Goal: Information Seeking & Learning: Learn about a topic

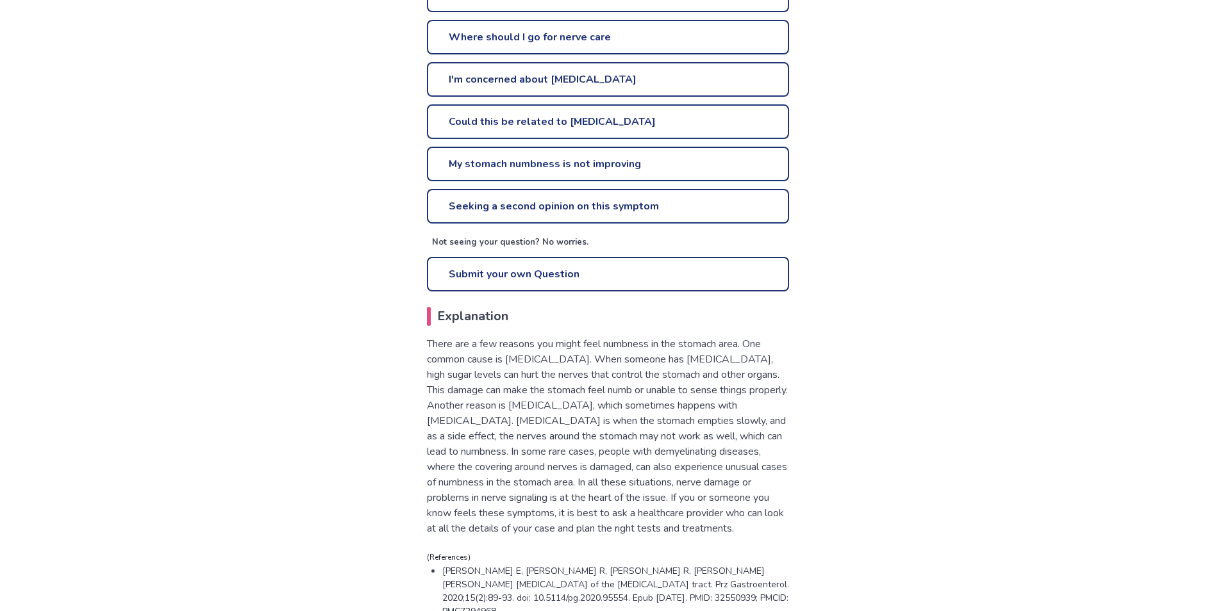
scroll to position [641, 0]
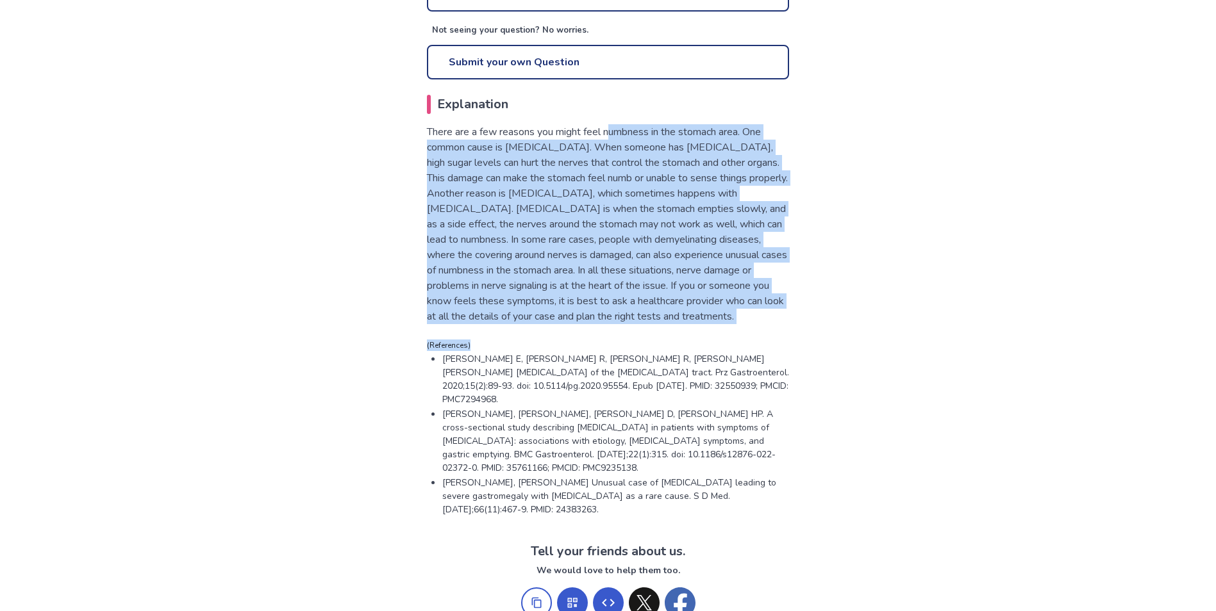
drag, startPoint x: 617, startPoint y: 111, endPoint x: 947, endPoint y: 331, distance: 397.0
drag, startPoint x: 947, startPoint y: 331, endPoint x: 957, endPoint y: 333, distance: 10.3
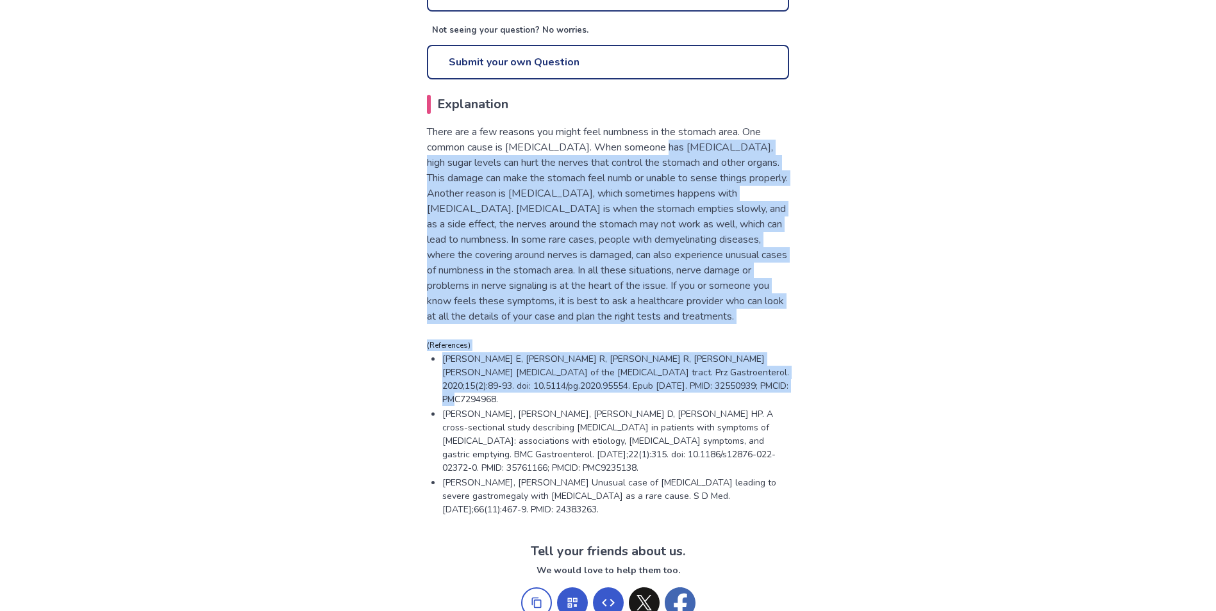
drag, startPoint x: 679, startPoint y: 183, endPoint x: 903, endPoint y: 387, distance: 303.5
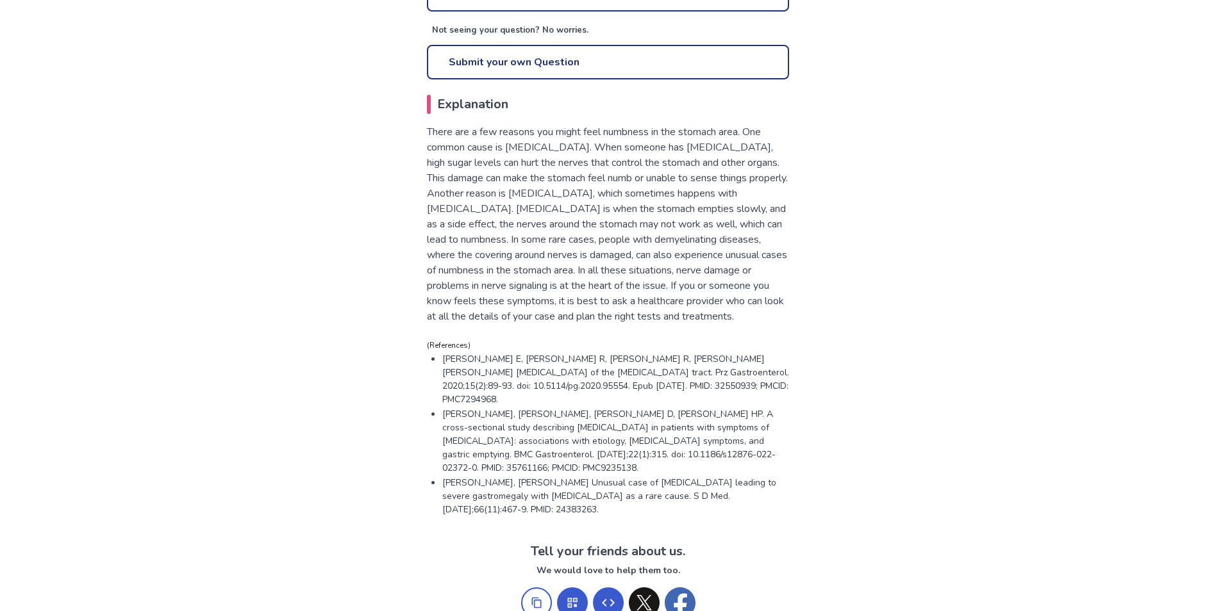
drag, startPoint x: 903, startPoint y: 387, endPoint x: 924, endPoint y: 438, distance: 54.9
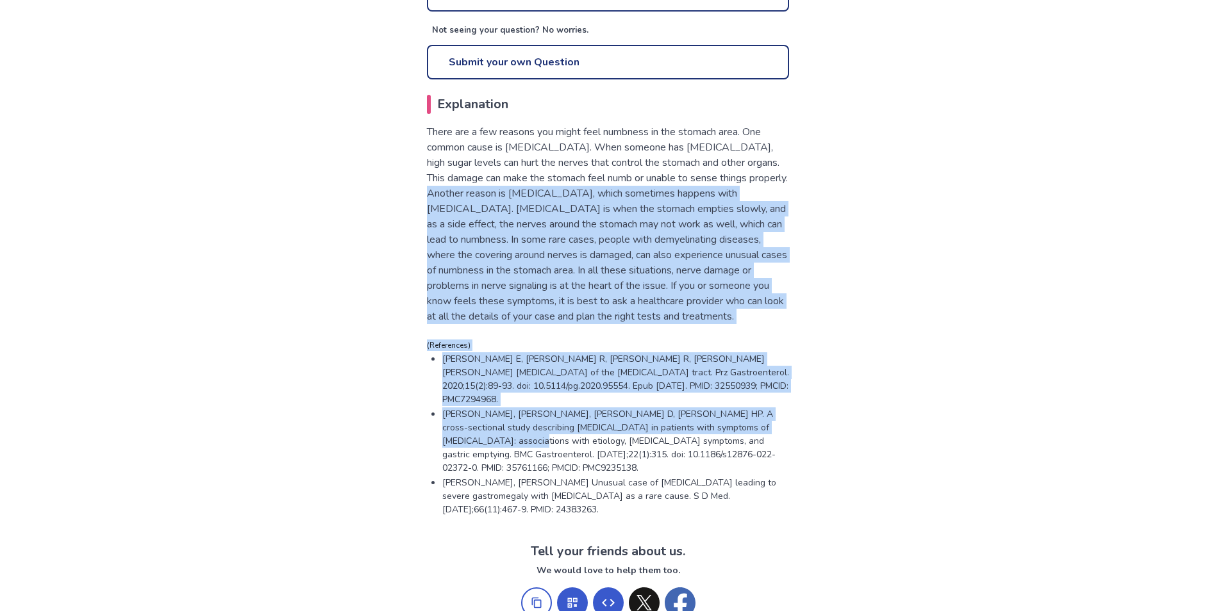
drag, startPoint x: 500, startPoint y: 185, endPoint x: 860, endPoint y: 418, distance: 429.2
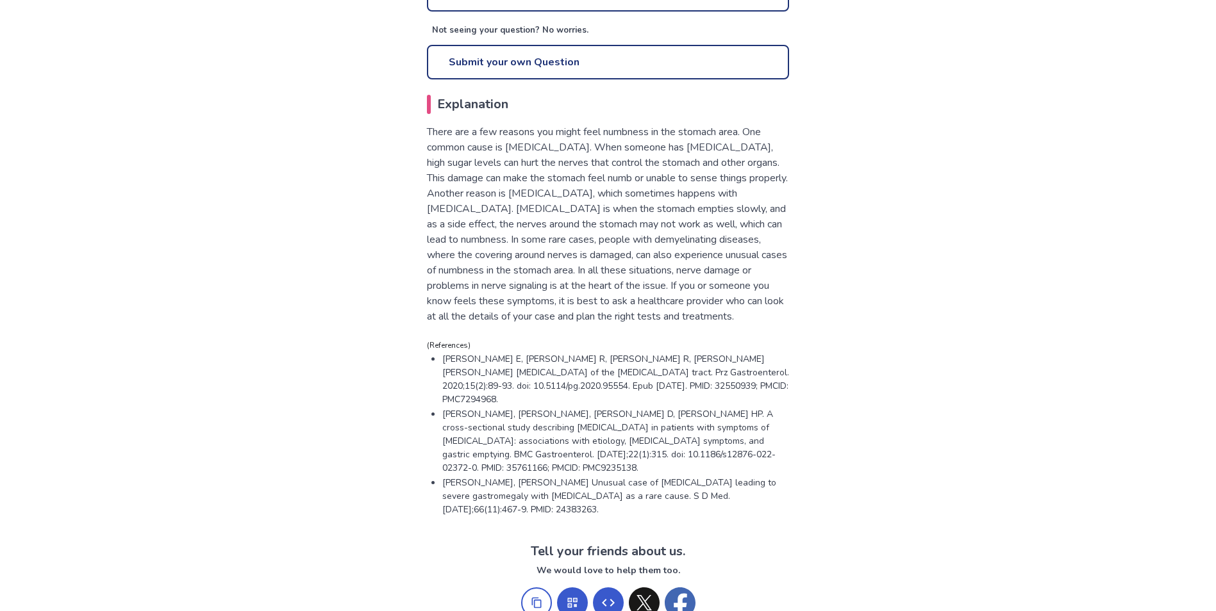
drag, startPoint x: 860, startPoint y: 418, endPoint x: 867, endPoint y: 423, distance: 8.2
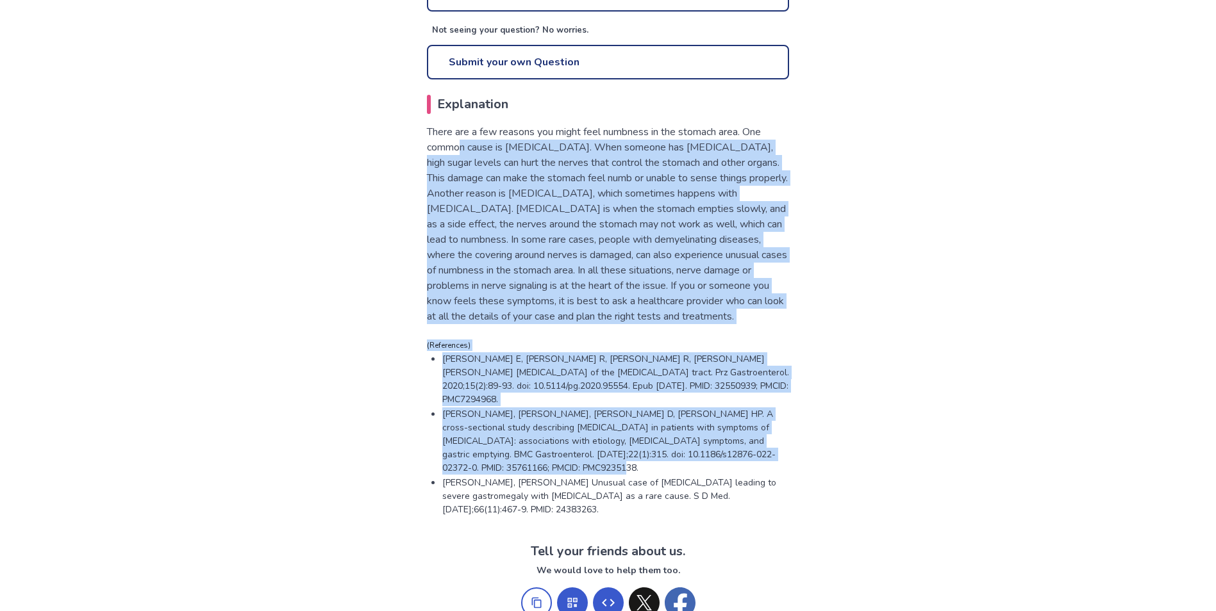
drag, startPoint x: 458, startPoint y: 129, endPoint x: 756, endPoint y: 450, distance: 438.6
drag, startPoint x: 756, startPoint y: 450, endPoint x: 922, endPoint y: 515, distance: 177.8
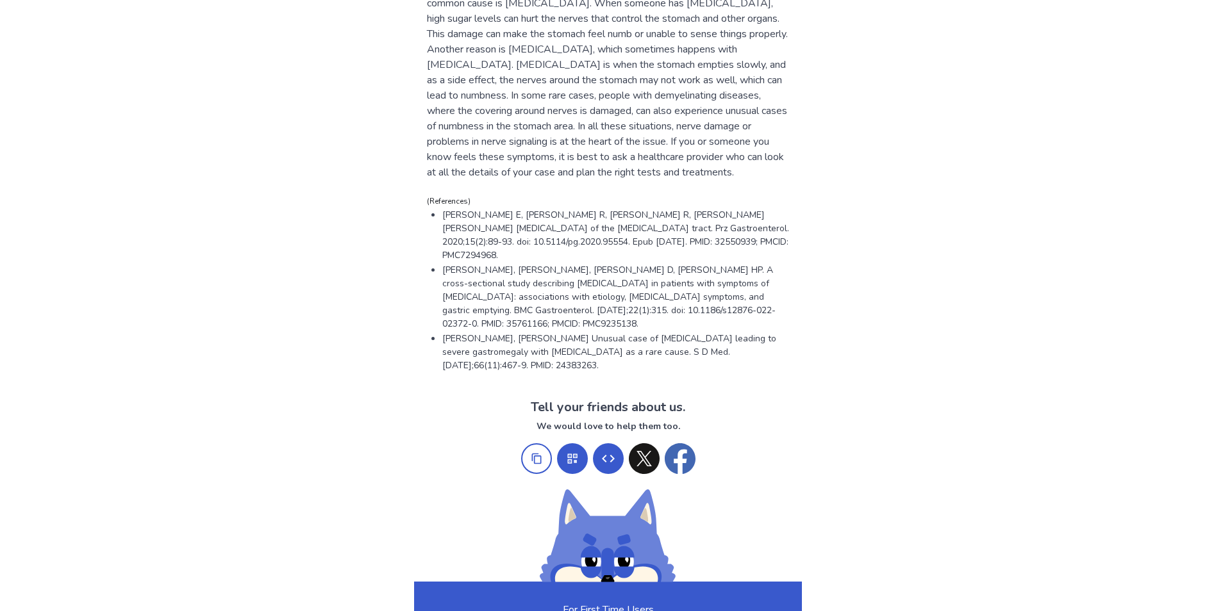
scroll to position [1154, 0]
